Goal: Task Accomplishment & Management: Manage account settings

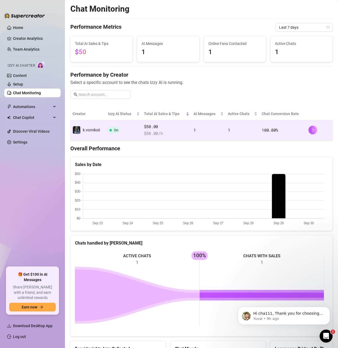
click at [188, 133] on td "$50.00 $ 50.00 /h" at bounding box center [167, 130] width 50 height 20
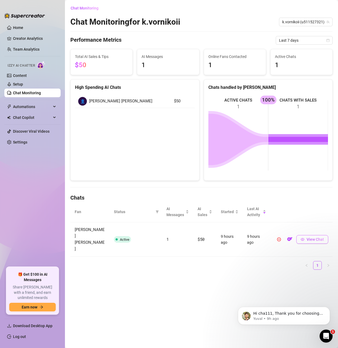
click at [306, 235] on button "View Chat" at bounding box center [312, 239] width 32 height 9
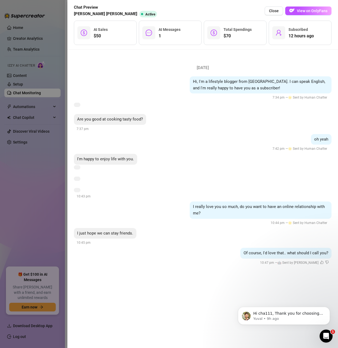
drag, startPoint x: 144, startPoint y: 163, endPoint x: 41, endPoint y: 176, distance: 103.7
click at [40, 176] on div at bounding box center [169, 174] width 338 height 348
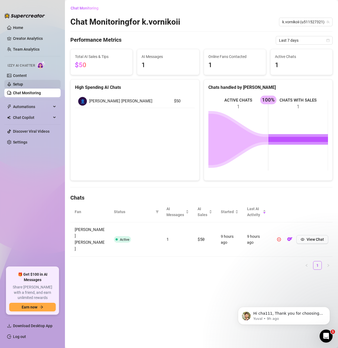
click at [19, 82] on link "Setup" at bounding box center [18, 84] width 10 height 4
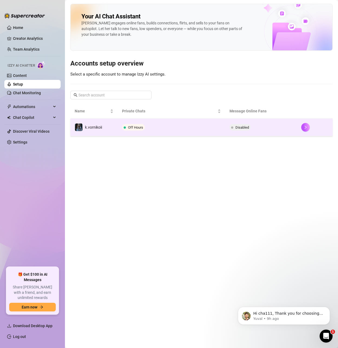
click at [213, 127] on td "Off Hours" at bounding box center [171, 128] width 107 height 18
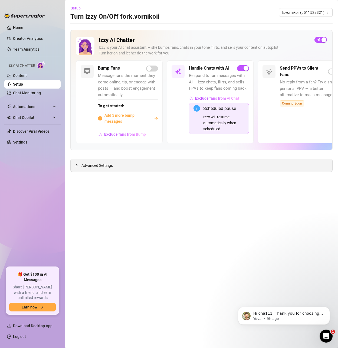
click at [84, 167] on span "Advanced Settings" at bounding box center [97, 165] width 31 height 6
click at [206, 235] on button "Try again" at bounding box center [202, 232] width 24 height 9
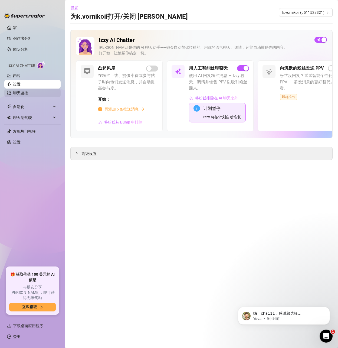
click at [18, 92] on link "聊天监控" at bounding box center [20, 93] width 15 height 4
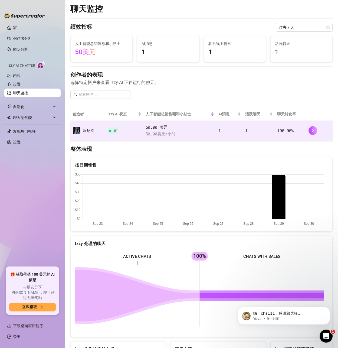
click at [121, 133] on td "在" at bounding box center [124, 131] width 38 height 20
